Goal: Task Accomplishment & Management: Manage account settings

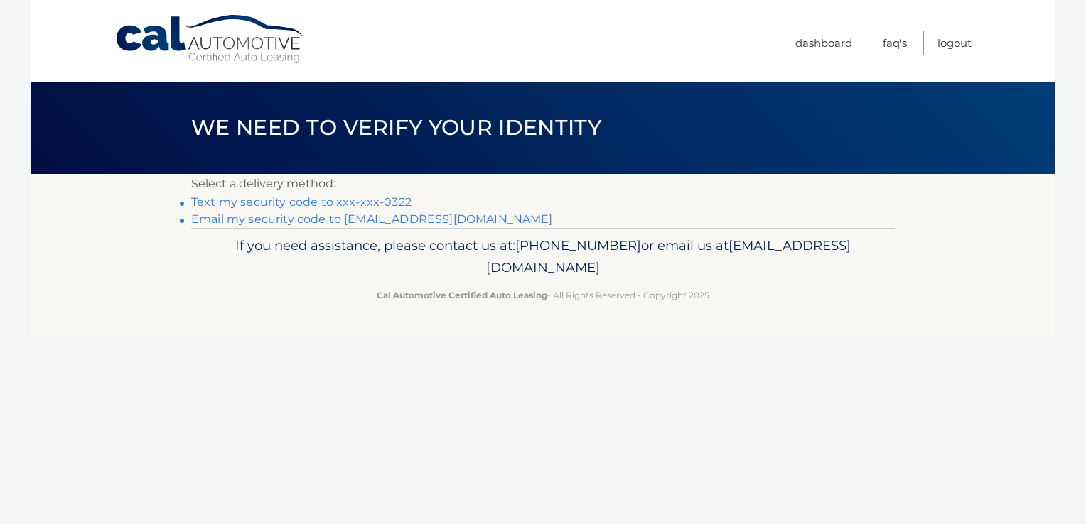
click at [330, 197] on link "Text my security code to xxx-xxx-0322" at bounding box center [301, 202] width 220 height 14
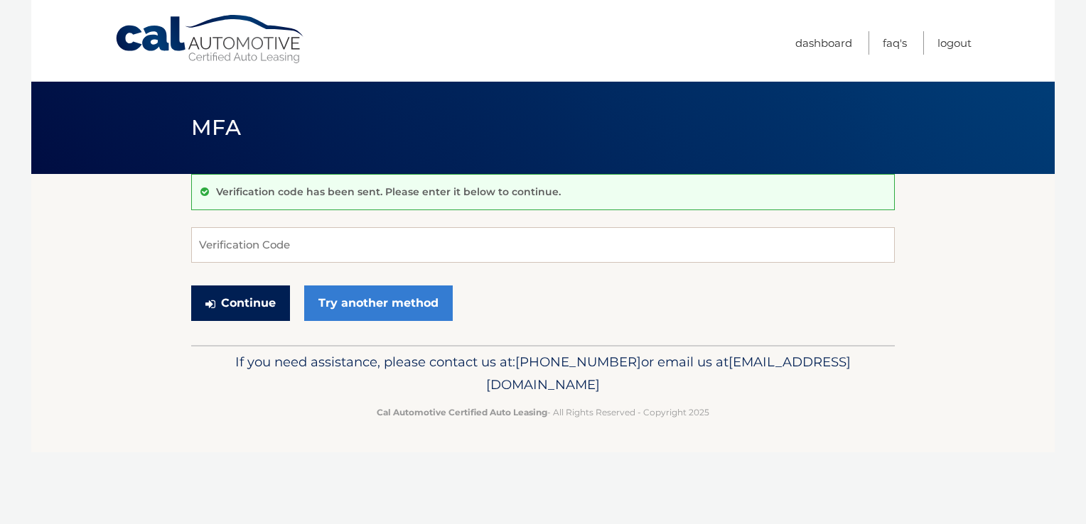
click at [234, 294] on button "Continue" at bounding box center [240, 304] width 99 height 36
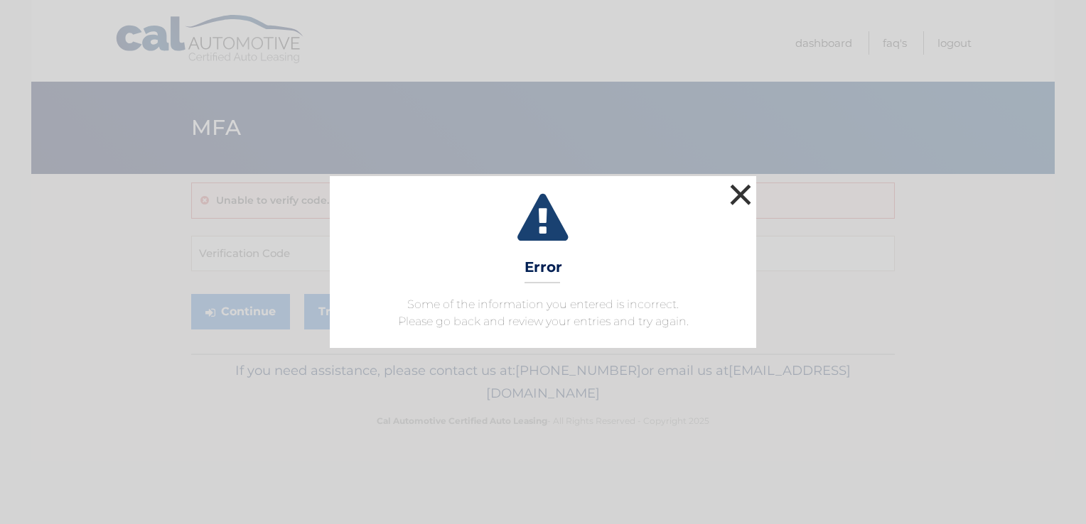
click at [742, 195] on button "×" at bounding box center [740, 195] width 28 height 28
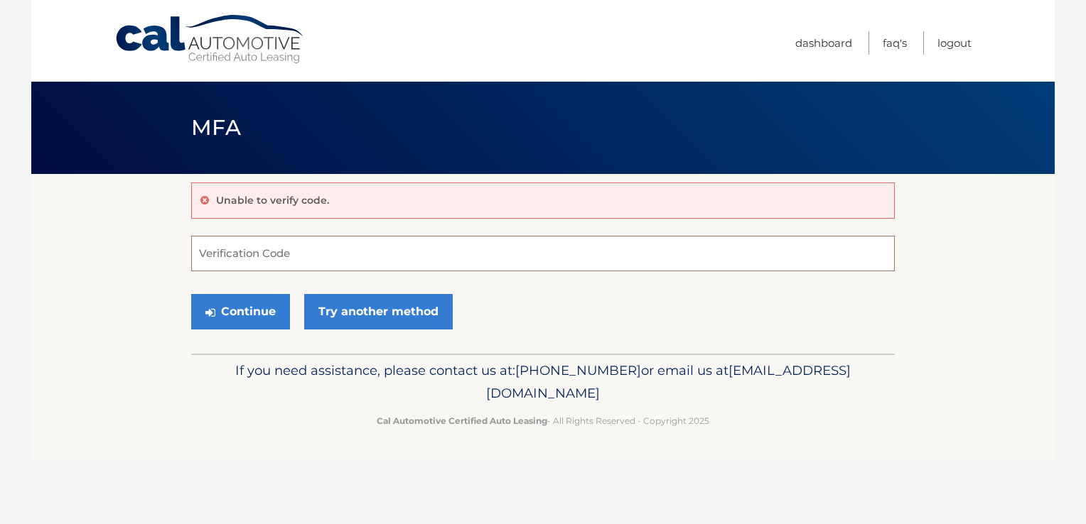
click at [355, 252] on input "Verification Code" at bounding box center [543, 254] width 704 height 36
type input "581982"
click at [191, 294] on button "Continue" at bounding box center [240, 312] width 99 height 36
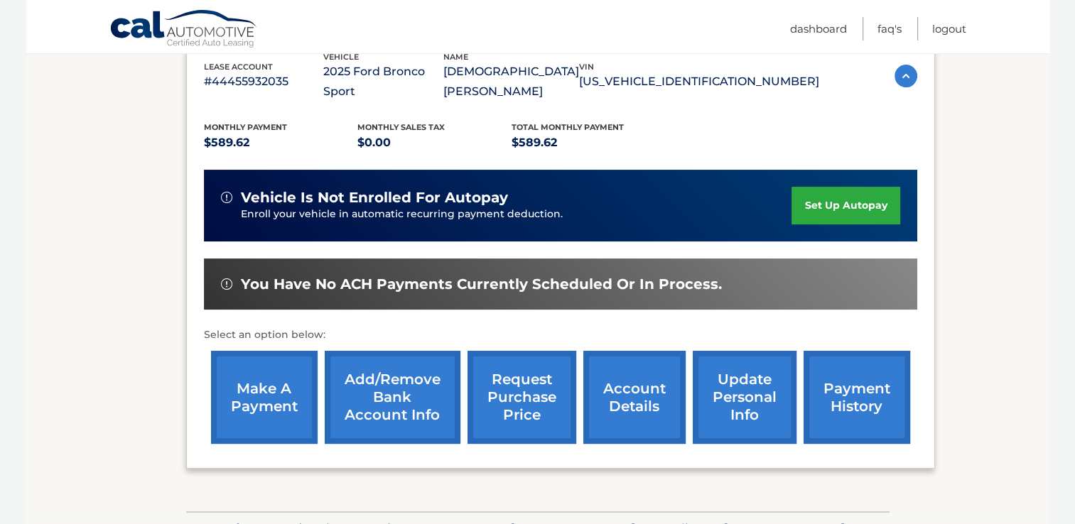
scroll to position [335, 0]
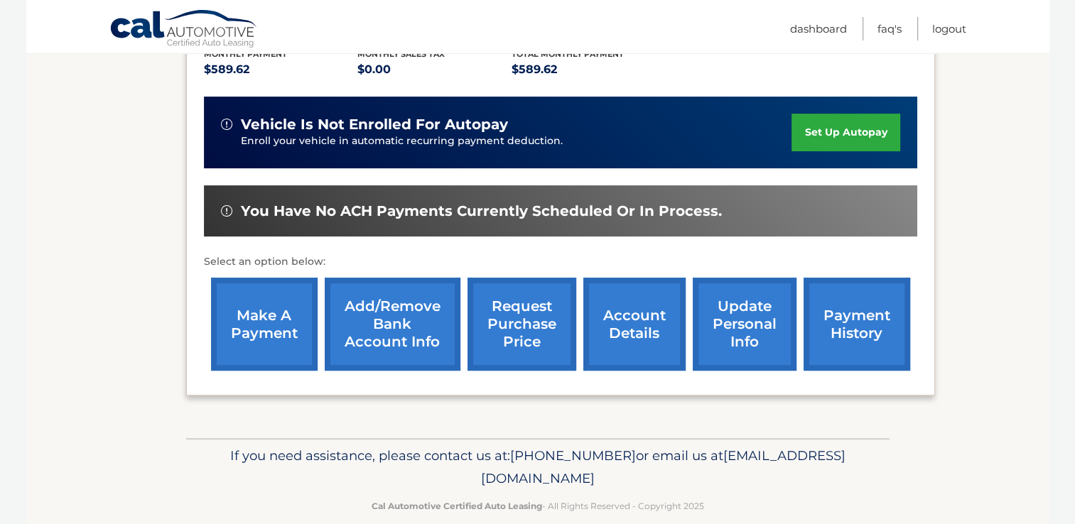
click at [259, 304] on link "make a payment" at bounding box center [264, 324] width 107 height 93
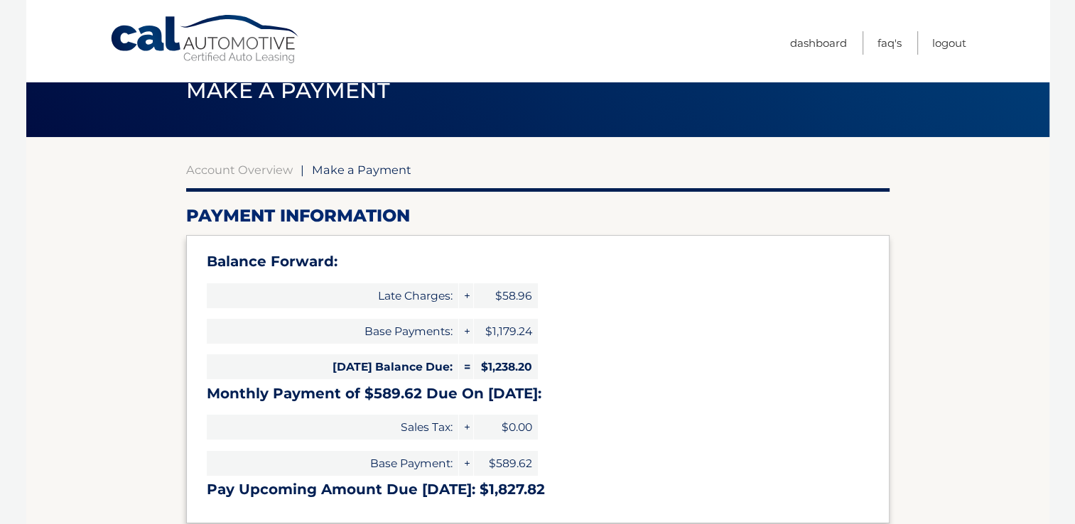
select select "YmIwZTUxYTQtNzNiYS00ZjAyLTllNGYtOTkxOTc2ZGE0M2Q4"
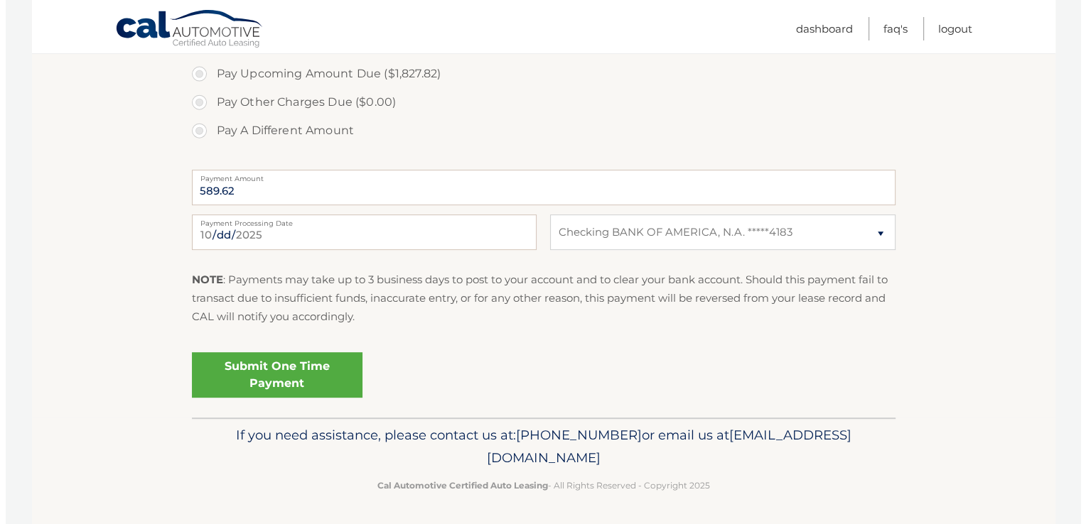
scroll to position [586, 0]
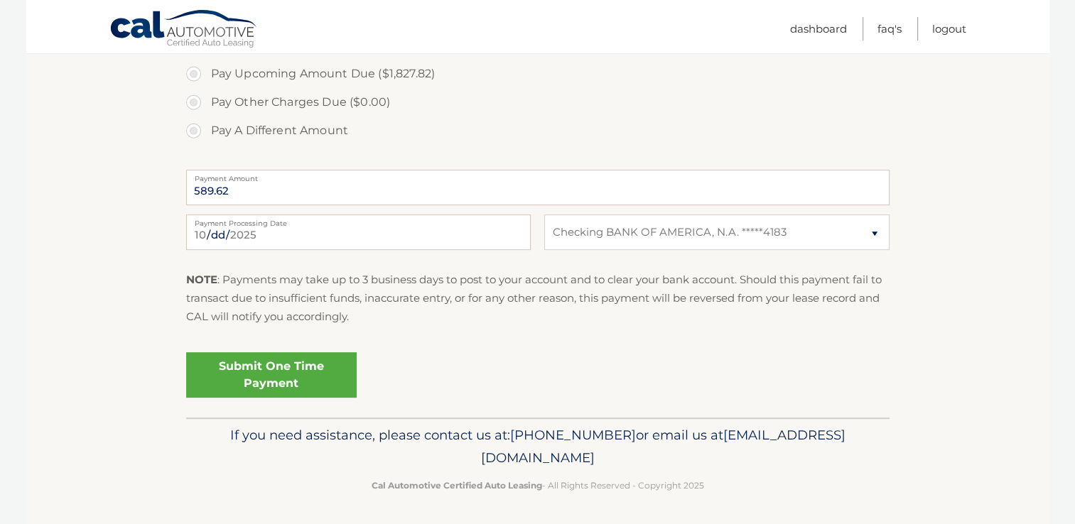
click at [294, 371] on link "Submit One Time Payment" at bounding box center [271, 375] width 171 height 45
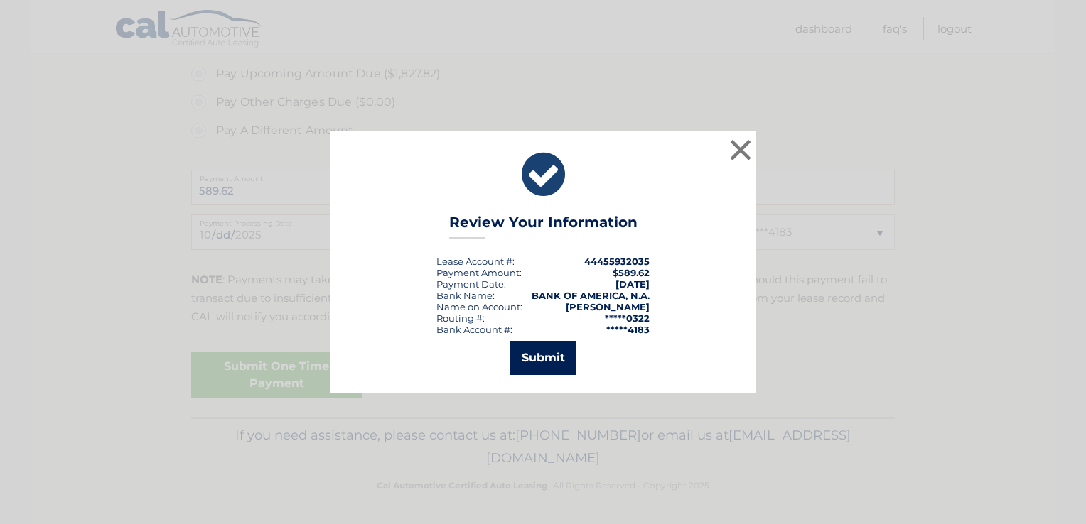
click at [539, 360] on button "Submit" at bounding box center [543, 358] width 66 height 34
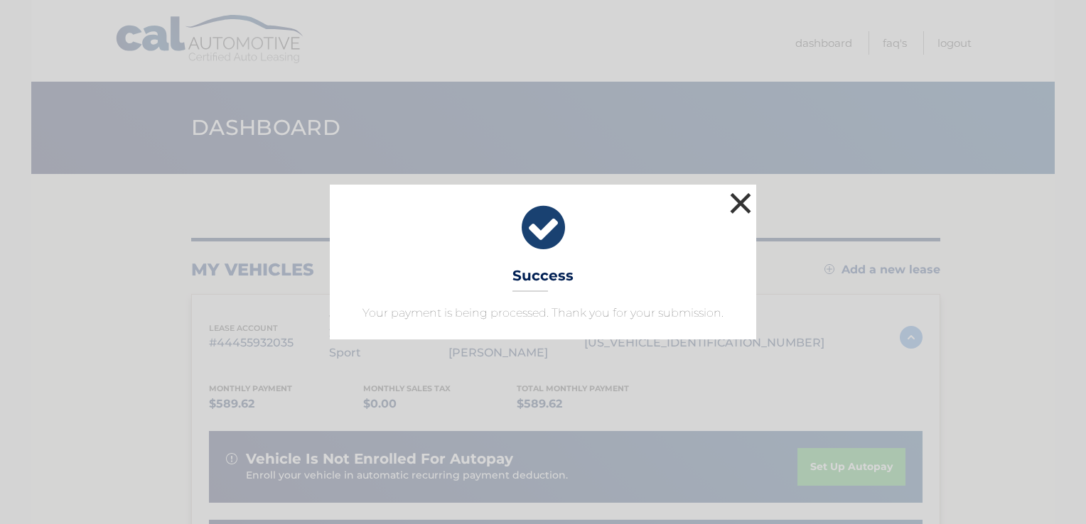
click at [748, 204] on button "×" at bounding box center [740, 203] width 28 height 28
